Goal: Check status: Check status

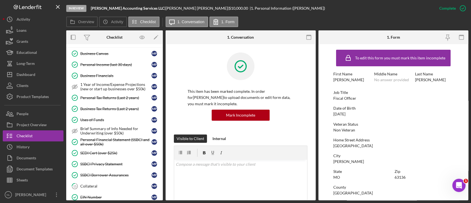
scroll to position [161, 0]
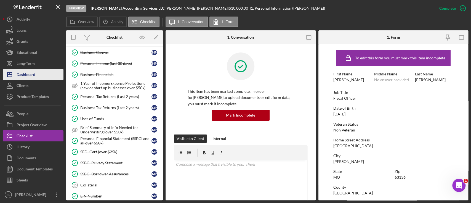
click at [42, 74] on button "Icon/Dashboard Dashboard" at bounding box center [33, 74] width 61 height 11
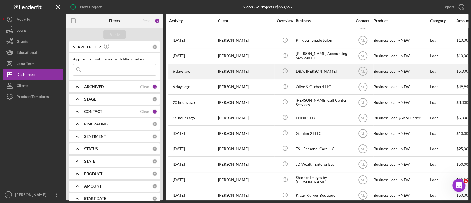
scroll to position [18, 0]
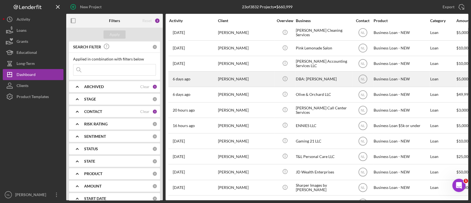
click at [240, 79] on div "[PERSON_NAME]" at bounding box center [245, 79] width 55 height 15
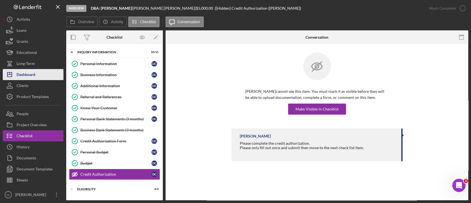
click at [28, 76] on div "Dashboard" at bounding box center [26, 75] width 19 height 12
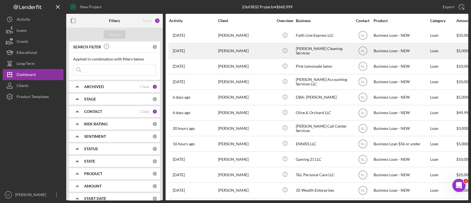
click at [215, 52] on div "[DATE] [PERSON_NAME]" at bounding box center [193, 51] width 48 height 15
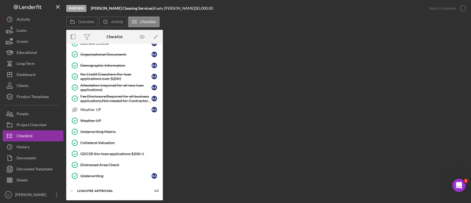
scroll to position [234, 0]
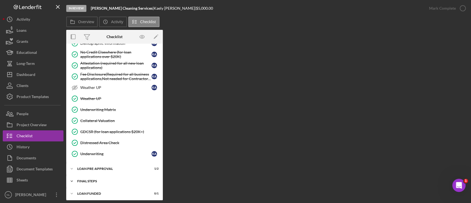
click at [105, 182] on div "Icon/Expander FINAL STEPS 5 / 19" at bounding box center [114, 181] width 97 height 11
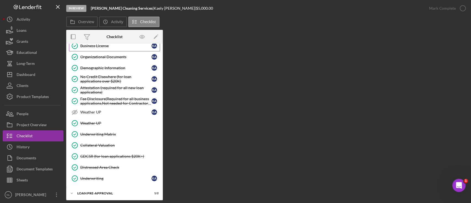
scroll to position [207, 0]
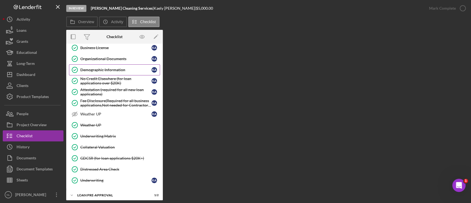
click at [103, 69] on div "Demographic Information" at bounding box center [115, 70] width 71 height 4
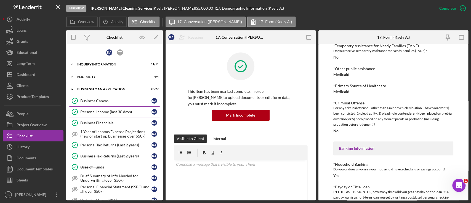
click at [108, 112] on div "Personal Income (last 30 days)" at bounding box center [115, 112] width 71 height 4
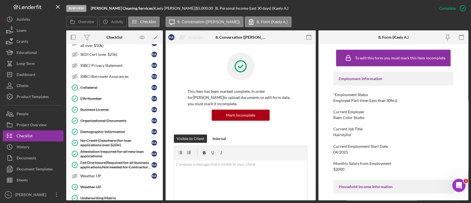
scroll to position [147, 0]
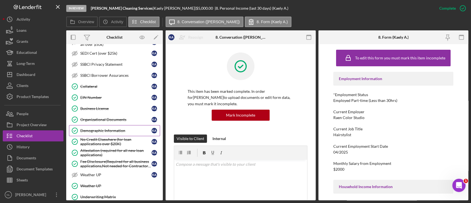
click at [106, 129] on div "Demographic Information" at bounding box center [115, 130] width 71 height 4
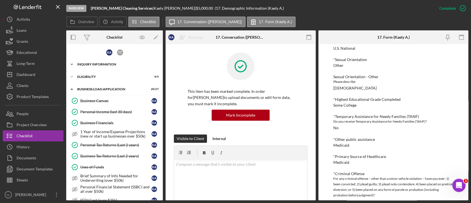
click at [103, 64] on div "INQUIRY INFORMATION" at bounding box center [116, 64] width 79 height 3
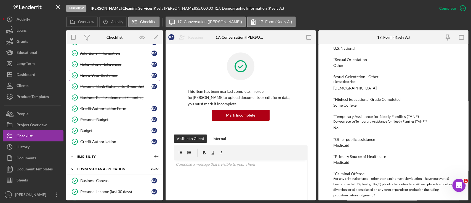
scroll to position [47, 0]
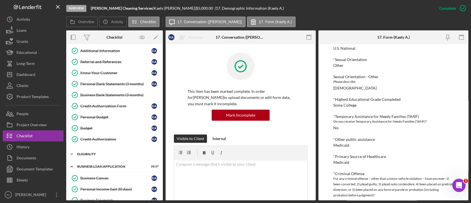
click at [104, 154] on div "ELIGIBILITY" at bounding box center [116, 153] width 79 height 3
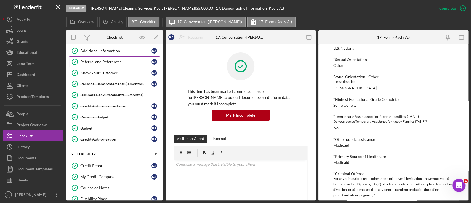
click at [97, 63] on div "Referral and References" at bounding box center [115, 62] width 71 height 4
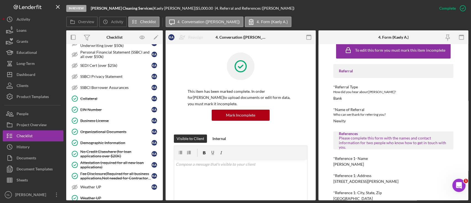
scroll to position [309, 0]
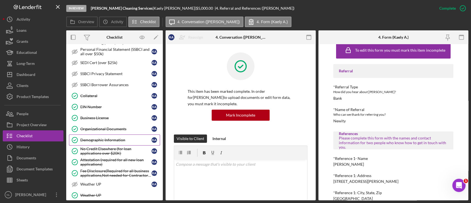
click at [110, 139] on div "Demographic Information" at bounding box center [115, 140] width 71 height 4
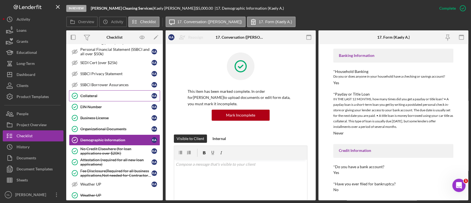
scroll to position [155, 0]
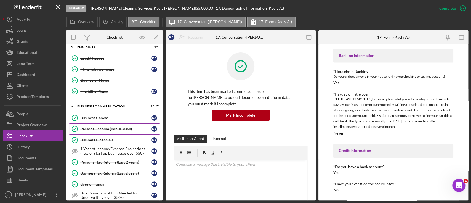
click at [112, 128] on div "Personal Income (last 30 days)" at bounding box center [115, 129] width 71 height 4
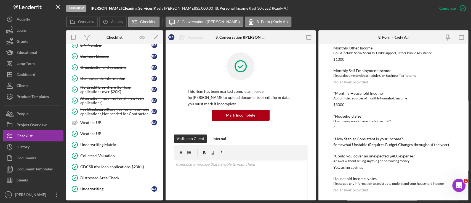
scroll to position [370, 0]
click at [115, 78] on div "Demographic Information" at bounding box center [115, 78] width 71 height 4
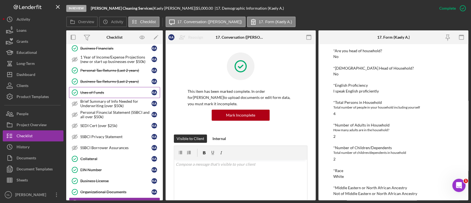
scroll to position [153, 0]
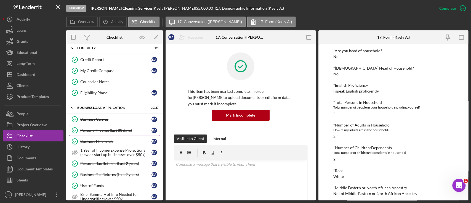
click at [113, 129] on div "Personal Income (last 30 days)" at bounding box center [115, 130] width 71 height 4
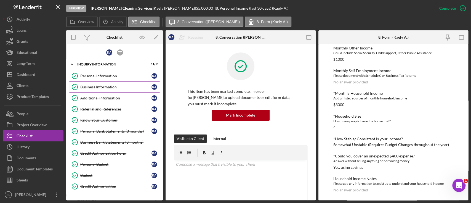
click at [103, 89] on link "Business Information Business Information K A" at bounding box center [114, 86] width 91 height 11
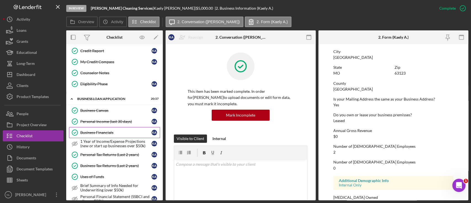
scroll to position [166, 0]
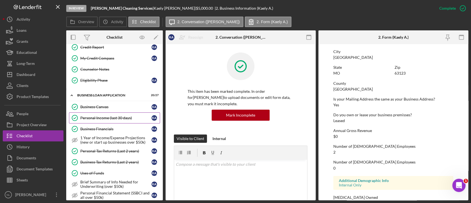
click at [110, 119] on link "Personal Income (last 30 days) Personal Income (last 30 days) K A" at bounding box center [114, 117] width 91 height 11
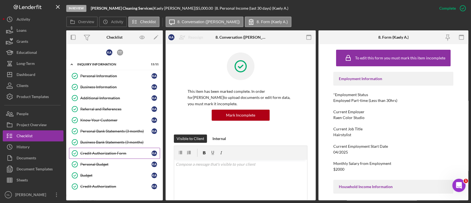
scroll to position [93, 0]
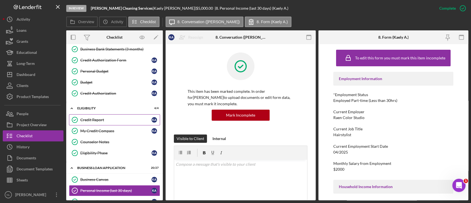
click at [99, 120] on div "Credit Report" at bounding box center [115, 120] width 71 height 4
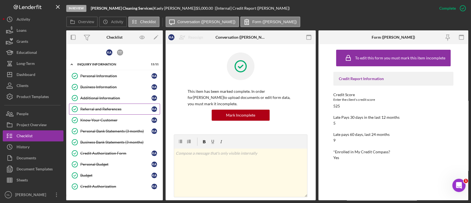
click at [112, 111] on link "Referral and References Referral and References K A" at bounding box center [114, 109] width 91 height 11
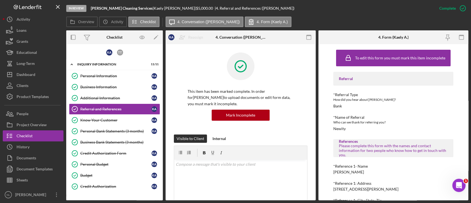
scroll to position [93, 0]
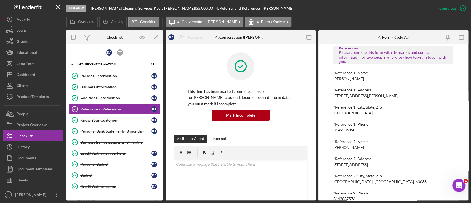
click at [339, 132] on div "Referral *Referral Type How did you hear about [PERSON_NAME]? Bank *Name of Ref…" at bounding box center [393, 89] width 120 height 223
click at [340, 128] on div "3149336398" at bounding box center [344, 130] width 22 height 4
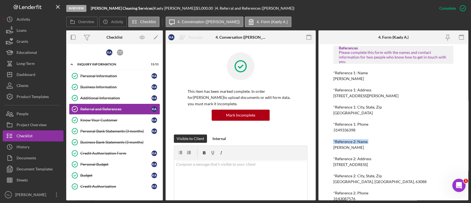
click at [340, 128] on div "3149336398" at bounding box center [344, 130] width 22 height 4
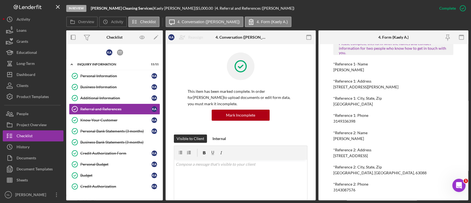
click at [347, 190] on div "3143087576" at bounding box center [344, 190] width 22 height 4
copy div "3143087576 Logo-Reversed Created with Sketch. Icon/Menu Close Icon/Dashboard Da…"
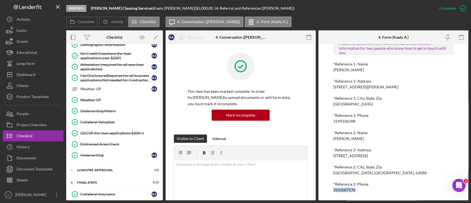
scroll to position [409, 0]
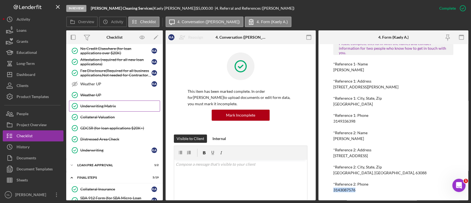
click at [108, 104] on div "Underwriting Matrix" at bounding box center [120, 106] width 80 height 4
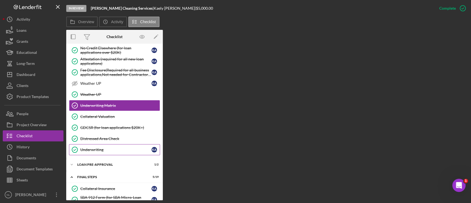
click at [110, 144] on link "Underwriting Underwriting K A" at bounding box center [114, 149] width 91 height 11
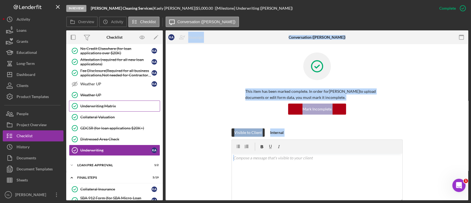
click at [96, 104] on div "Underwriting Matrix" at bounding box center [120, 106] width 80 height 4
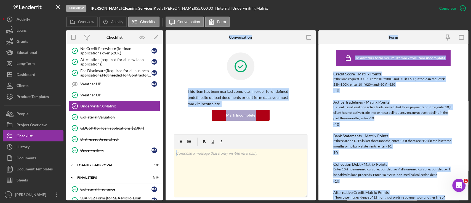
click at [324, 127] on div "To edit this form you must mark this item incomplete Credit Score - Matrix Poin…" at bounding box center [394, 122] width 150 height 156
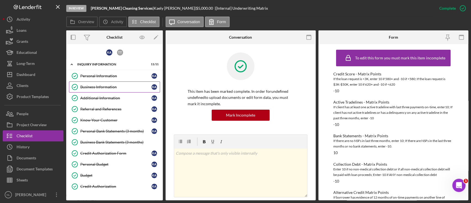
click at [106, 86] on div "Business Information" at bounding box center [115, 87] width 71 height 4
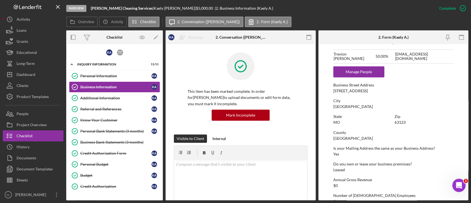
scroll to position [323, 0]
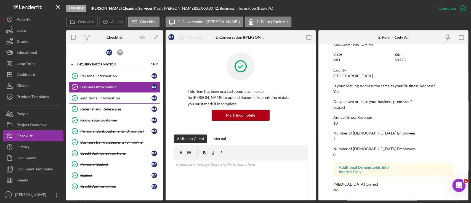
click at [128, 96] on div "Additional Information" at bounding box center [115, 98] width 71 height 4
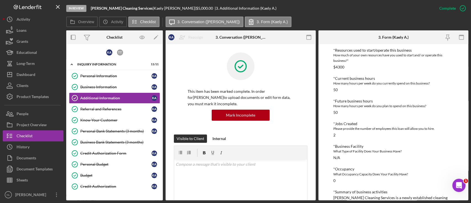
scroll to position [268, 0]
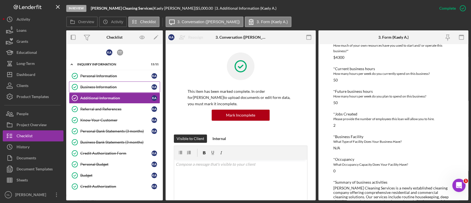
click at [126, 82] on link "Business Information Business Information K A" at bounding box center [114, 86] width 91 height 11
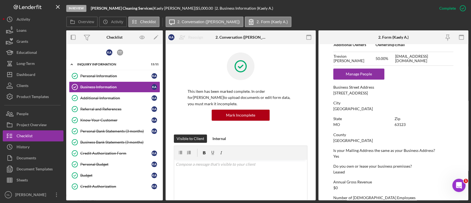
scroll to position [263, 0]
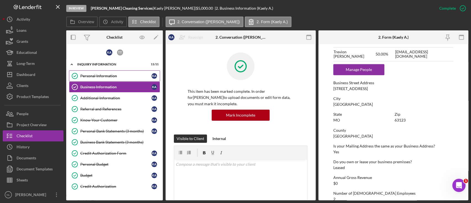
click at [121, 77] on div "Personal Information" at bounding box center [115, 76] width 71 height 4
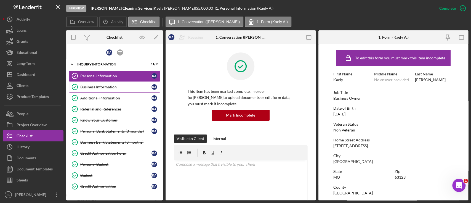
click at [123, 89] on div "Business Information" at bounding box center [115, 87] width 71 height 4
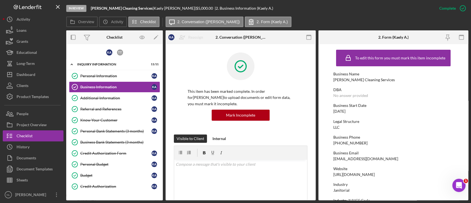
click at [357, 142] on div "[PHONE_NUMBER]" at bounding box center [350, 143] width 34 height 4
drag, startPoint x: 357, startPoint y: 142, endPoint x: 353, endPoint y: 142, distance: 4.2
click at [353, 142] on div "[PHONE_NUMBER]" at bounding box center [350, 143] width 34 height 4
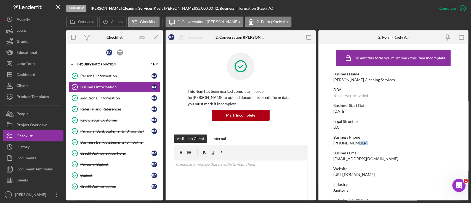
click at [353, 142] on div "[PHONE_NUMBER]" at bounding box center [350, 143] width 34 height 4
copy div "[PHONE_NUMBER]"
click at [363, 174] on div "[URL][DOMAIN_NAME]" at bounding box center [353, 174] width 41 height 4
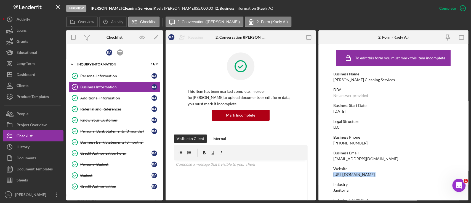
copy div "[URL][DOMAIN_NAME]"
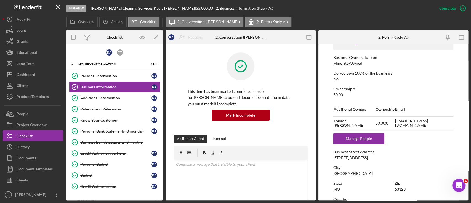
scroll to position [192, 0]
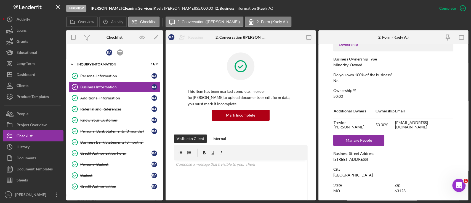
click at [368, 160] on div "[STREET_ADDRESS]" at bounding box center [350, 159] width 35 height 4
copy div "[STREET_ADDRESS]"
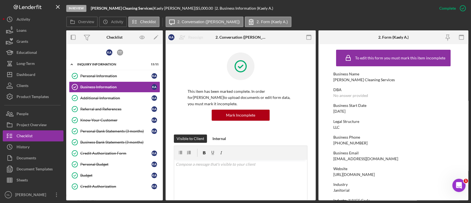
scroll to position [69, 0]
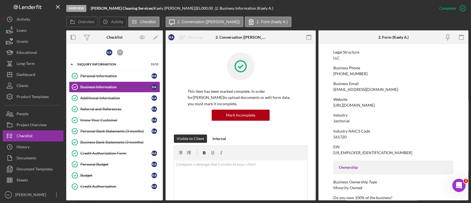
click at [345, 136] on div "561720" at bounding box center [339, 137] width 13 height 4
copy div "561720"
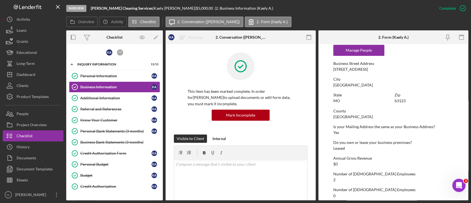
scroll to position [323, 0]
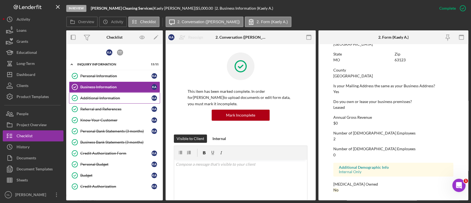
click at [80, 96] on div "Additional Information" at bounding box center [115, 98] width 71 height 4
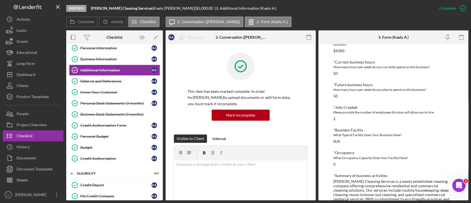
scroll to position [323, 0]
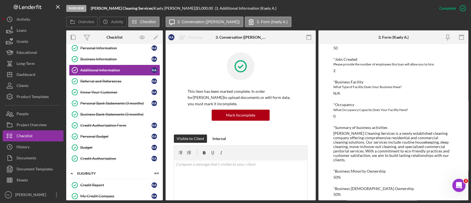
click at [361, 157] on div "[PERSON_NAME] Cleaning Services is a newly established cleaning company offerin…" at bounding box center [393, 146] width 120 height 31
click at [362, 151] on div "[PERSON_NAME] Cleaning Services is a newly established cleaning company offerin…" at bounding box center [393, 146] width 120 height 31
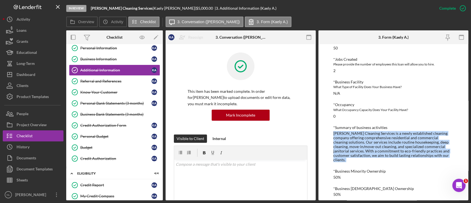
click at [362, 151] on div "[PERSON_NAME] Cleaning Services is a newly established cleaning company offerin…" at bounding box center [393, 146] width 120 height 31
copy div "[PERSON_NAME] Cleaning Services is a newly established cleaning company offerin…"
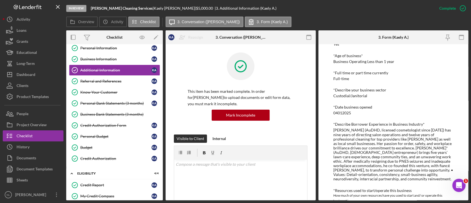
scroll to position [120, 0]
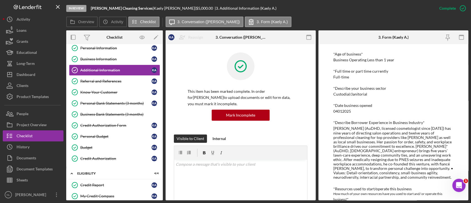
click at [370, 141] on div "[PERSON_NAME] (AuDHD, licensed cosmetologist since [DATE]) has nine years of di…" at bounding box center [393, 152] width 120 height 53
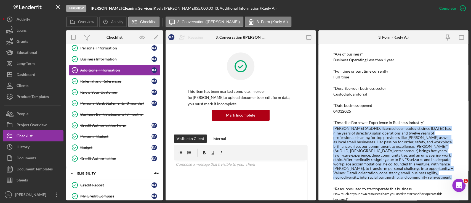
click at [370, 141] on div "[PERSON_NAME] (AuDHD, licensed cosmetologist since [DATE]) has nine years of di…" at bounding box center [393, 152] width 120 height 53
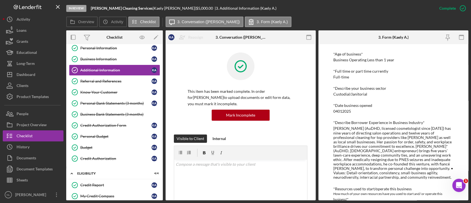
drag, startPoint x: 370, startPoint y: 141, endPoint x: 293, endPoint y: 58, distance: 112.9
click at [293, 58] on div "This item has been marked complete. In order for [PERSON_NAME] to upload docume…" at bounding box center [241, 93] width 134 height 82
click at [380, 146] on div "[PERSON_NAME] (AuDHD, licensed cosmetologist since [DATE]) has nine years of di…" at bounding box center [393, 152] width 120 height 53
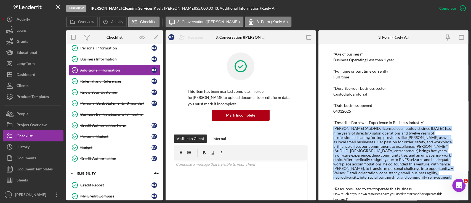
copy div "[PERSON_NAME] (AuDHD, licensed cosmetologist since [DATE]) has nine years of di…"
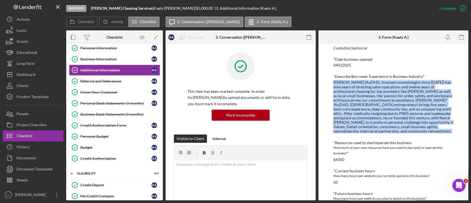
scroll to position [176, 0]
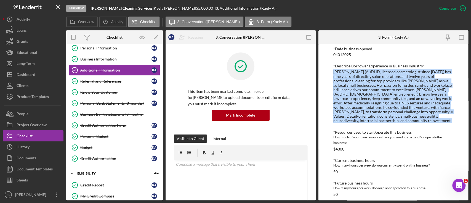
click at [330, 83] on div "To edit this form you must mark this item incomplete Personal Information *Mobi…" at bounding box center [394, 122] width 150 height 156
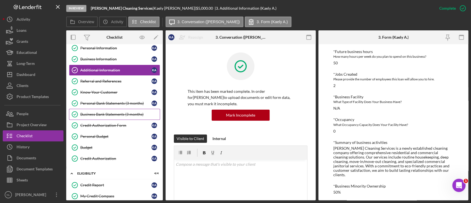
scroll to position [0, 0]
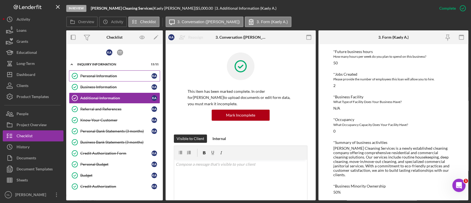
click at [105, 76] on div "Personal Information" at bounding box center [115, 76] width 71 height 4
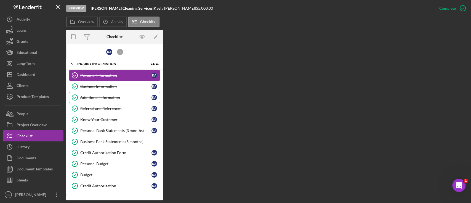
click at [118, 93] on link "Additional Information Additional Information K A" at bounding box center [114, 97] width 91 height 11
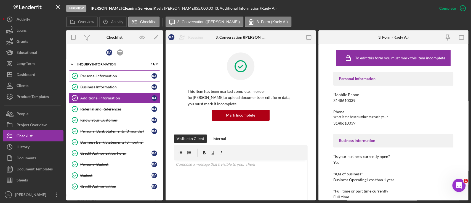
click at [115, 76] on div "Personal Information" at bounding box center [115, 76] width 71 height 4
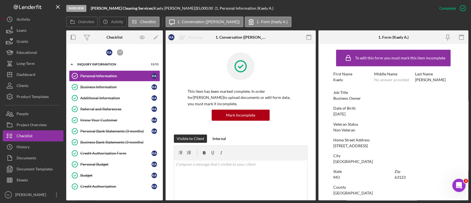
click at [346, 113] on div "[DATE]" at bounding box center [339, 114] width 12 height 4
copy div "[DATE]"
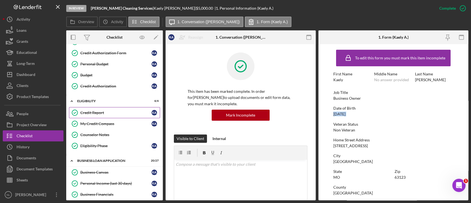
scroll to position [101, 0]
click at [93, 112] on div "Credit Report" at bounding box center [115, 112] width 71 height 4
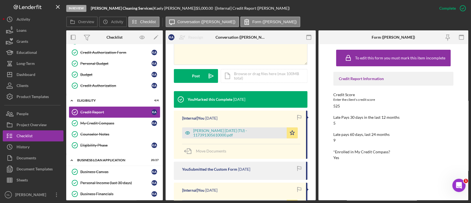
scroll to position [141, 0]
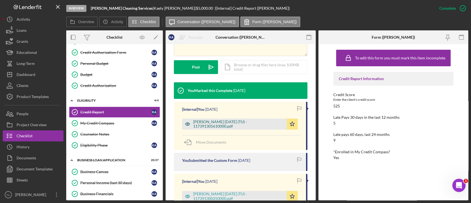
click at [245, 126] on div "[PERSON_NAME] [DATE] (TU) - 117391305610000.pdf" at bounding box center [238, 124] width 91 height 9
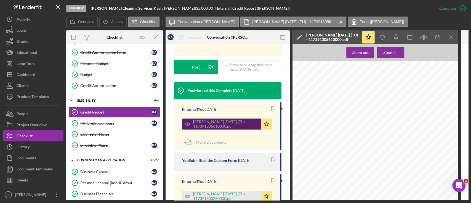
scroll to position [321, 0]
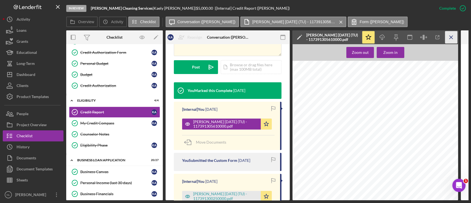
click at [453, 38] on icon "Icon/Menu Close" at bounding box center [451, 37] width 12 height 12
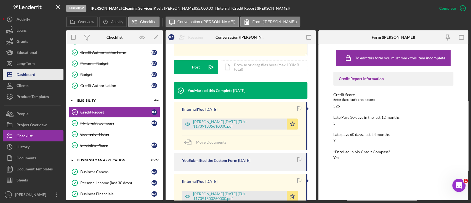
click at [37, 75] on button "Icon/Dashboard Dashboard" at bounding box center [33, 74] width 61 height 11
